Goal: Task Accomplishment & Management: Manage account settings

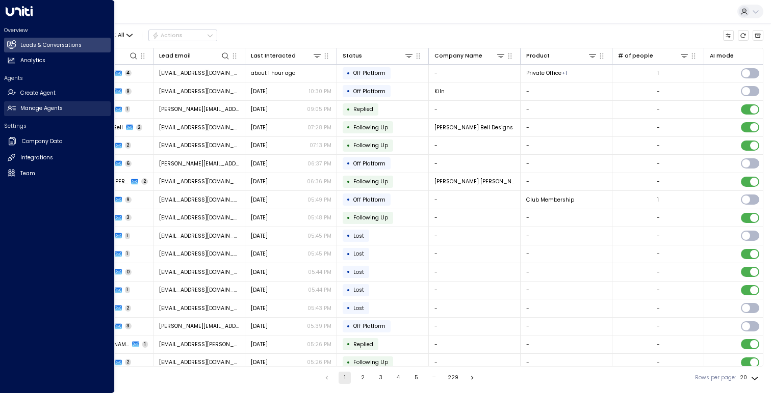
click at [15, 115] on link "Manage Agents Manage Agents" at bounding box center [57, 108] width 107 height 15
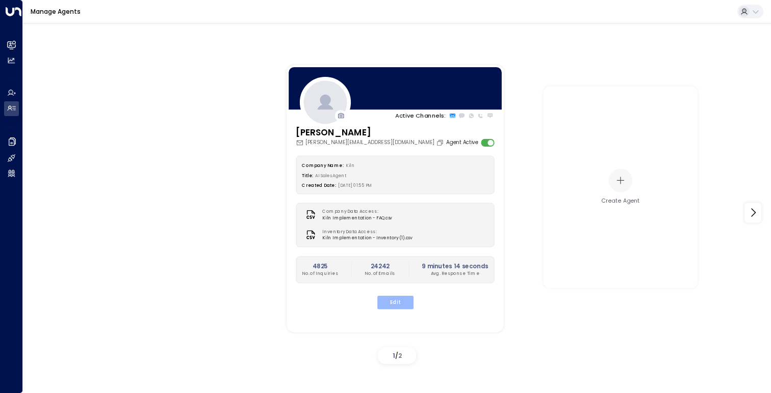
click at [394, 301] on button "Edit" at bounding box center [395, 302] width 36 height 13
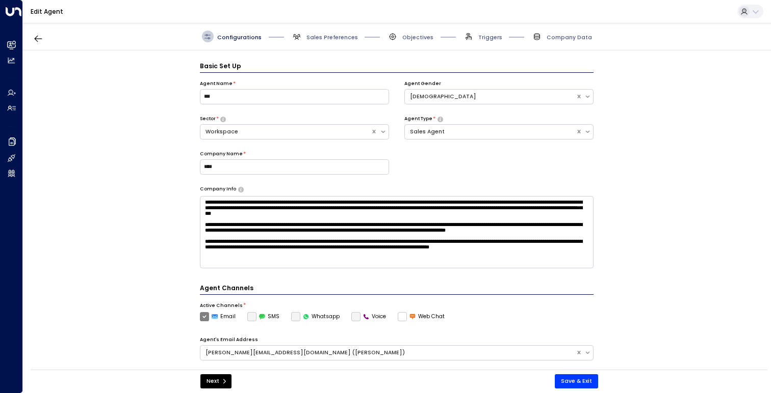
scroll to position [11, 0]
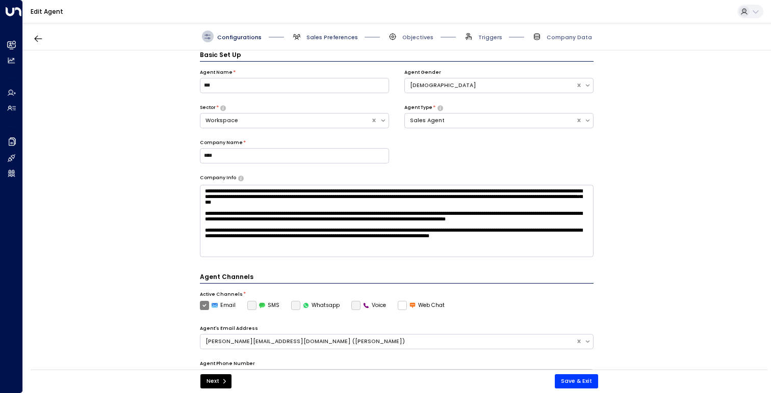
click at [335, 38] on span "Sales Preferences" at bounding box center [331, 38] width 51 height 8
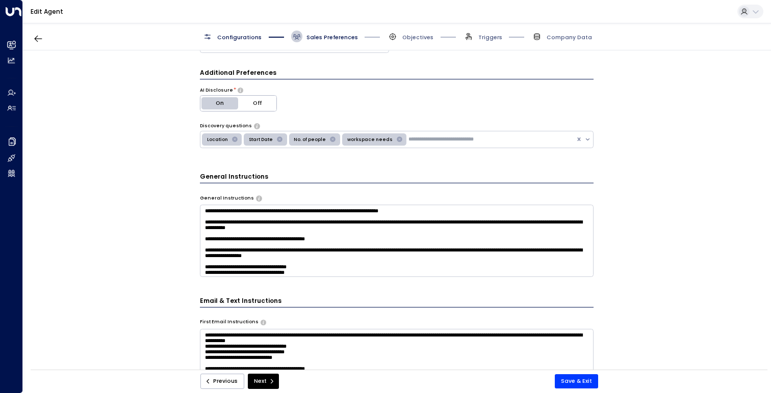
scroll to position [0, 0]
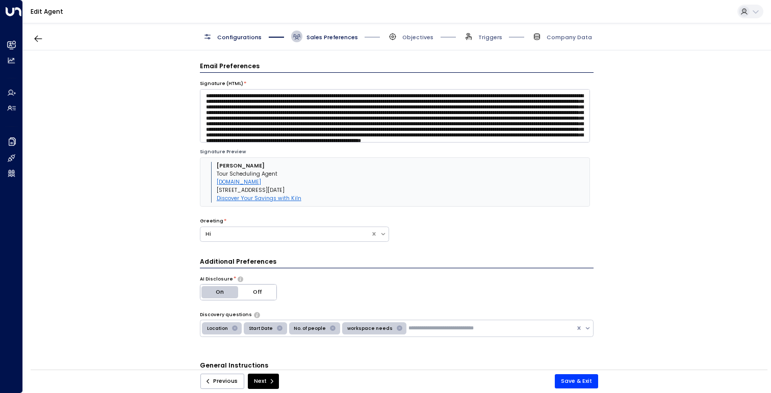
click at [416, 33] on span "Objectives" at bounding box center [410, 37] width 46 height 12
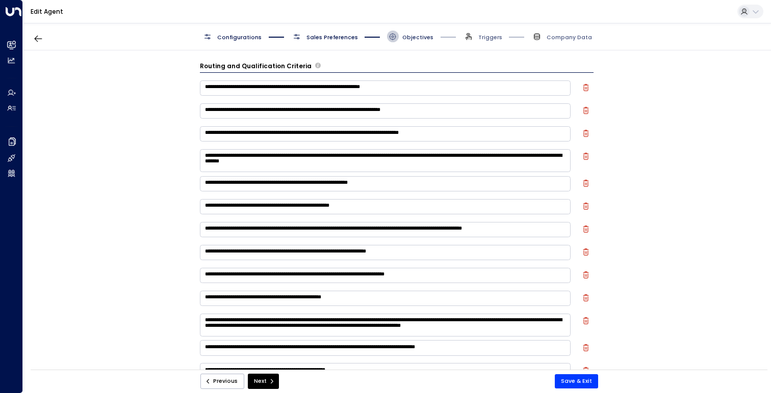
scroll to position [11, 0]
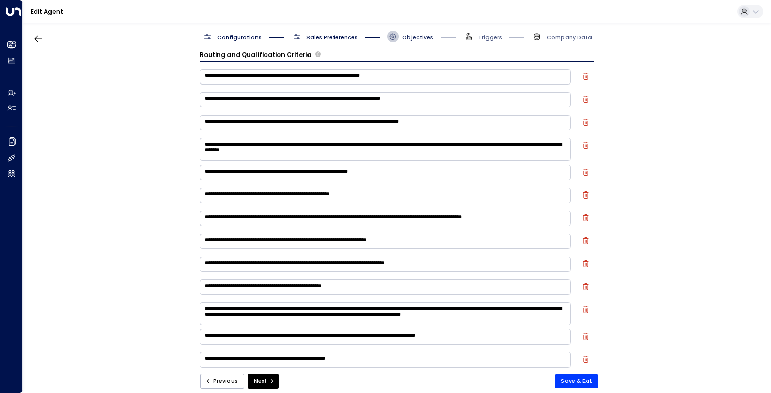
click at [416, 39] on span "Objectives" at bounding box center [417, 38] width 31 height 8
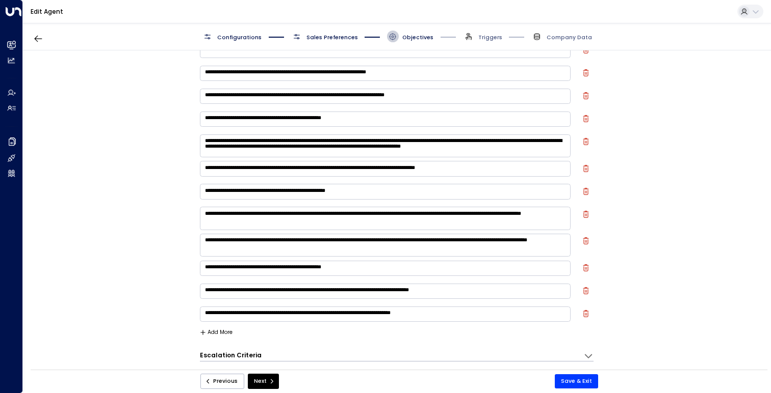
scroll to position [0, 0]
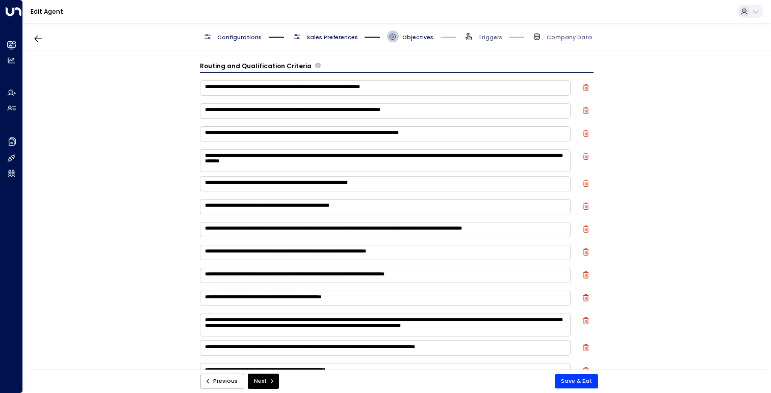
click at [242, 39] on span "Configurations" at bounding box center [239, 38] width 44 height 8
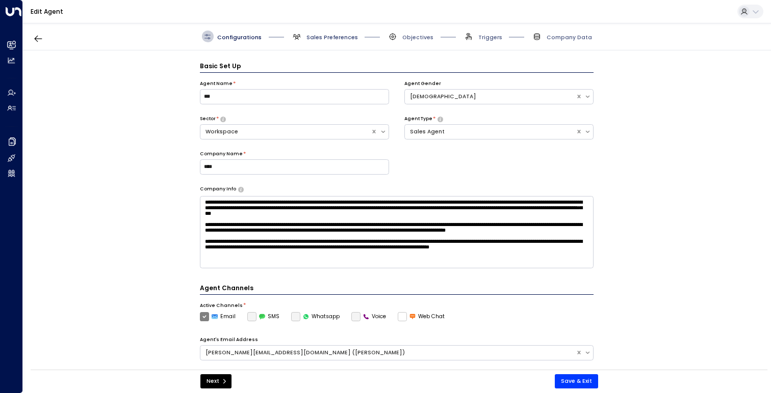
click at [332, 37] on span "Sales Preferences" at bounding box center [331, 38] width 51 height 8
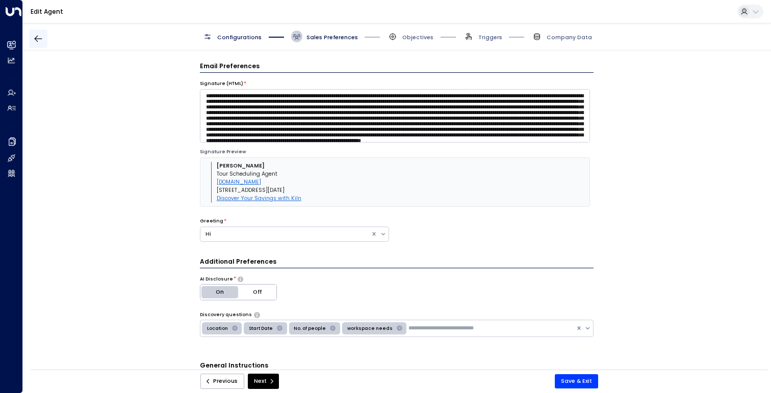
click at [37, 36] on icon "button" at bounding box center [38, 39] width 10 height 10
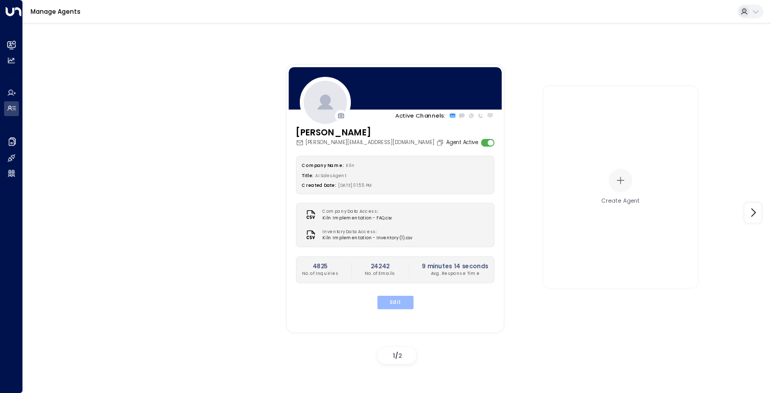
click at [387, 301] on button "Edit" at bounding box center [395, 302] width 36 height 13
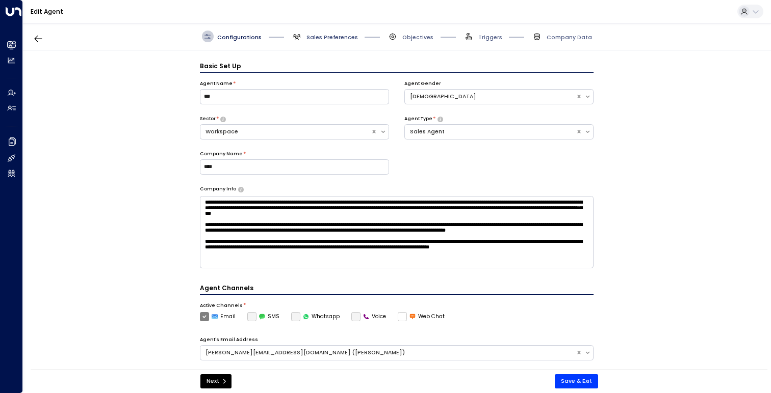
click at [339, 38] on span "Sales Preferences" at bounding box center [331, 38] width 51 height 8
